Goal: Information Seeking & Learning: Learn about a topic

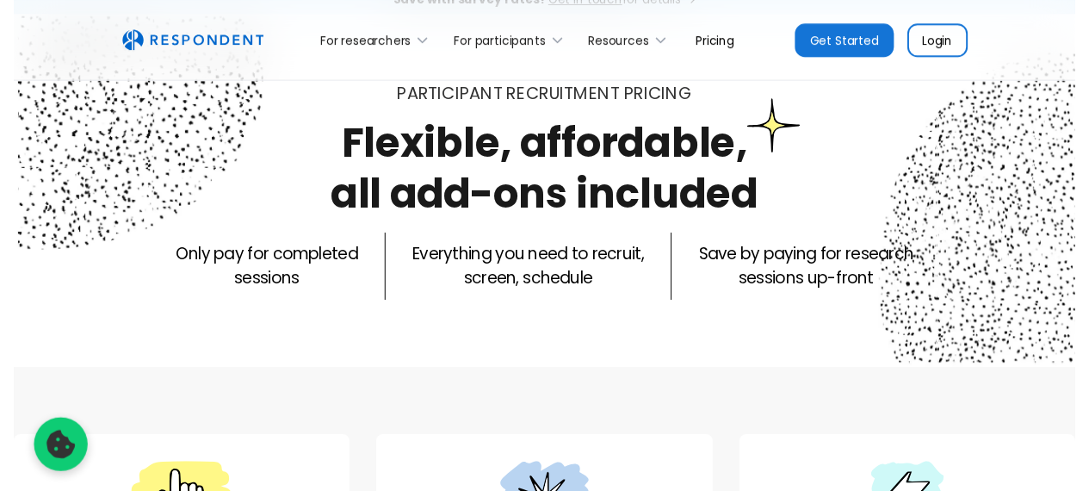
scroll to position [100, 0]
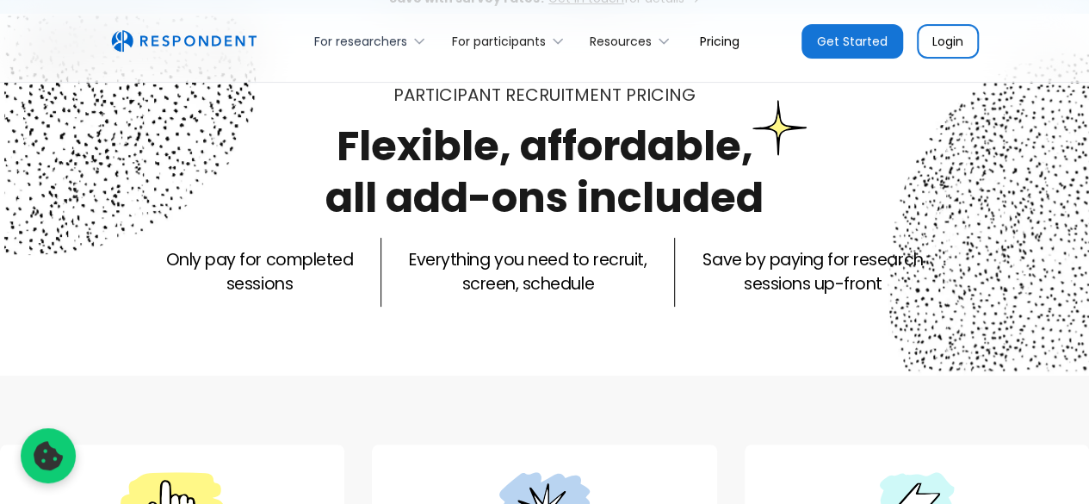
click at [416, 51] on div "For researchers" at bounding box center [373, 41] width 137 height 40
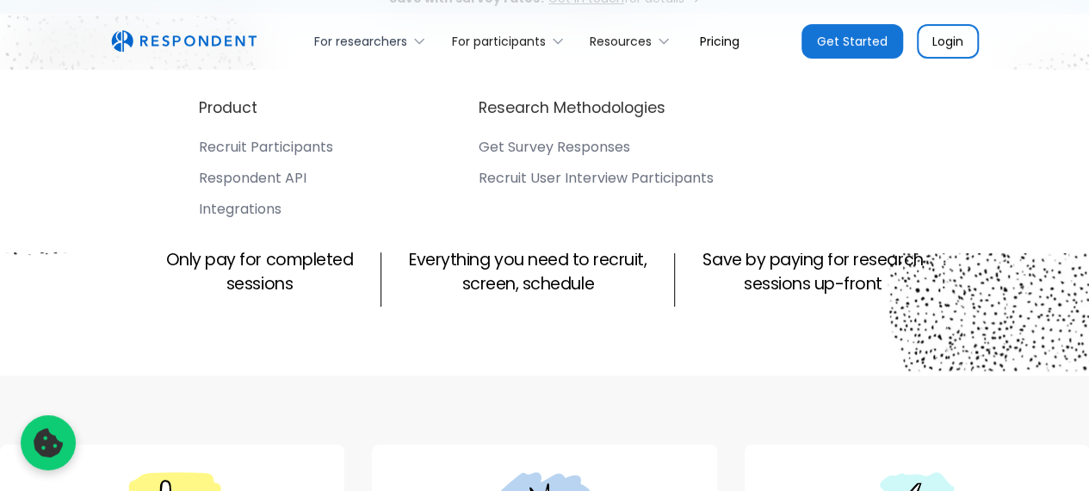
click at [416, 51] on div "For researchers" at bounding box center [373, 41] width 137 height 40
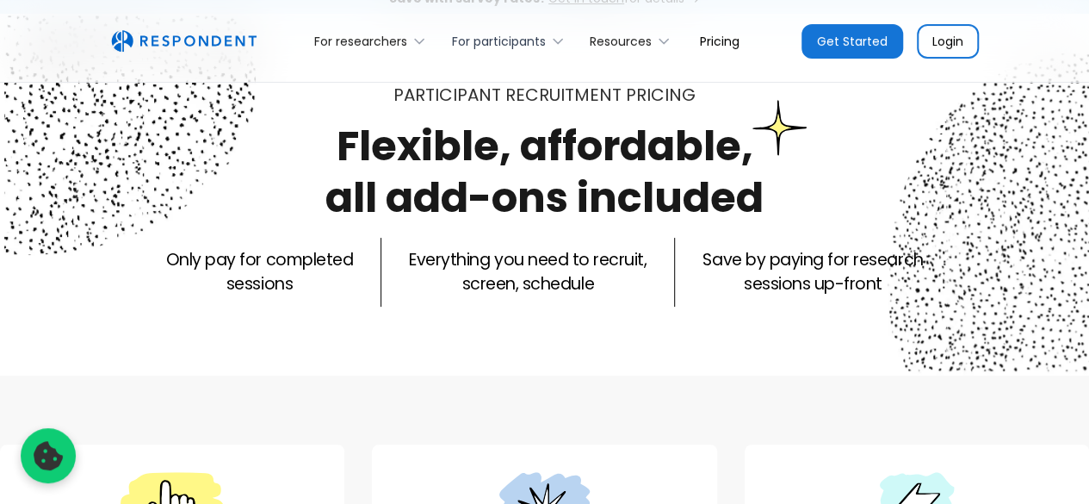
click at [535, 36] on div "For participants" at bounding box center [499, 41] width 94 height 17
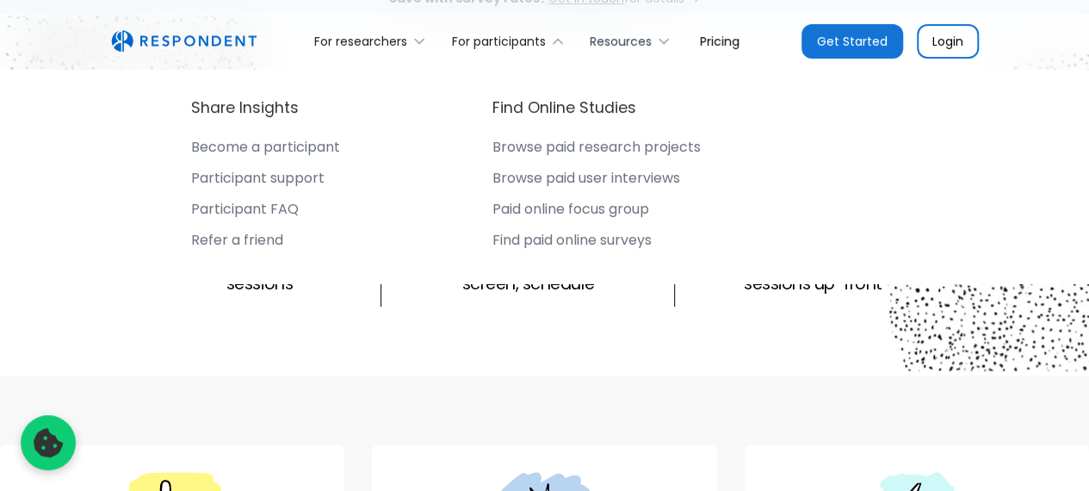
click at [632, 48] on div "Resources" at bounding box center [621, 41] width 62 height 17
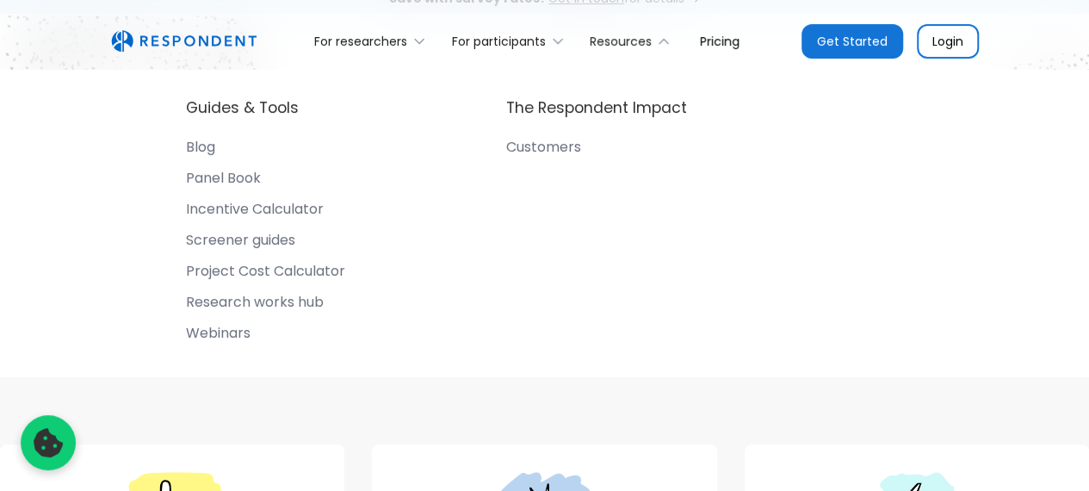
click at [713, 39] on link "Pricing" at bounding box center [719, 41] width 67 height 40
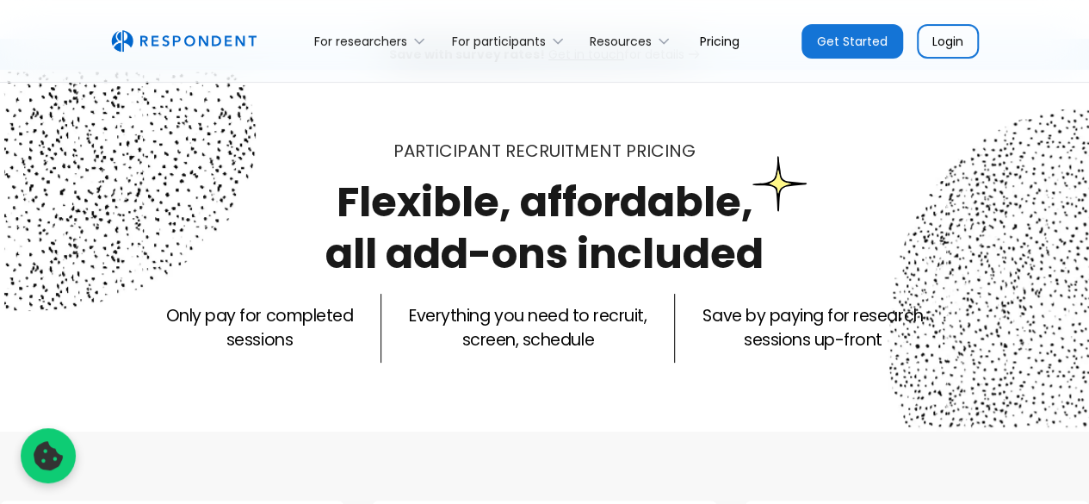
scroll to position [20, 0]
